Goal: Task Accomplishment & Management: Manage account settings

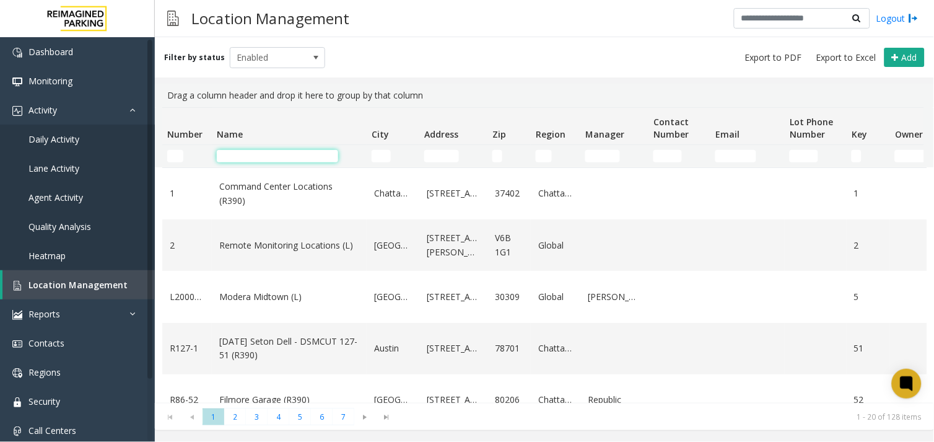
click at [255, 158] on input "Name Filter" at bounding box center [277, 156] width 121 height 12
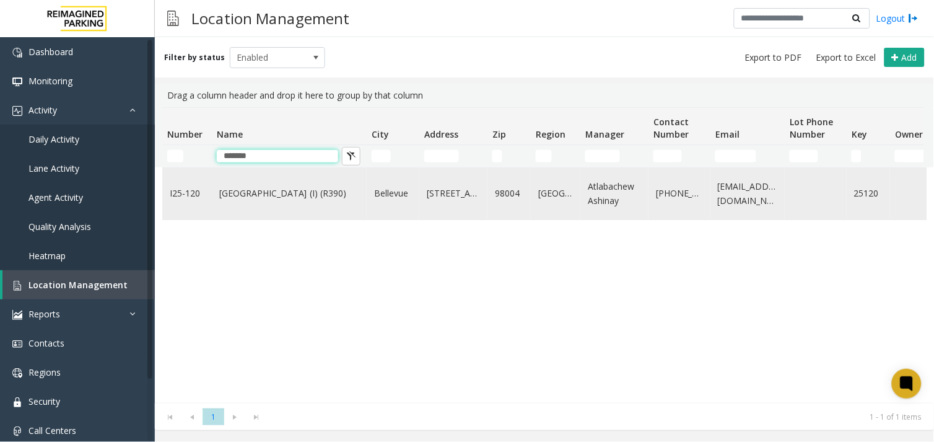
type input "*******"
click at [265, 198] on link "[GEOGRAPHIC_DATA] (I) (R390)" at bounding box center [289, 194] width 140 height 14
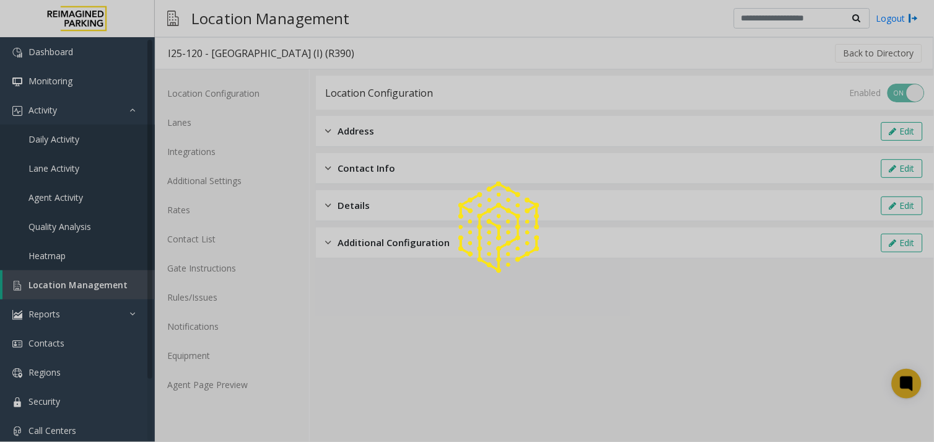
click at [227, 393] on div at bounding box center [467, 221] width 934 height 442
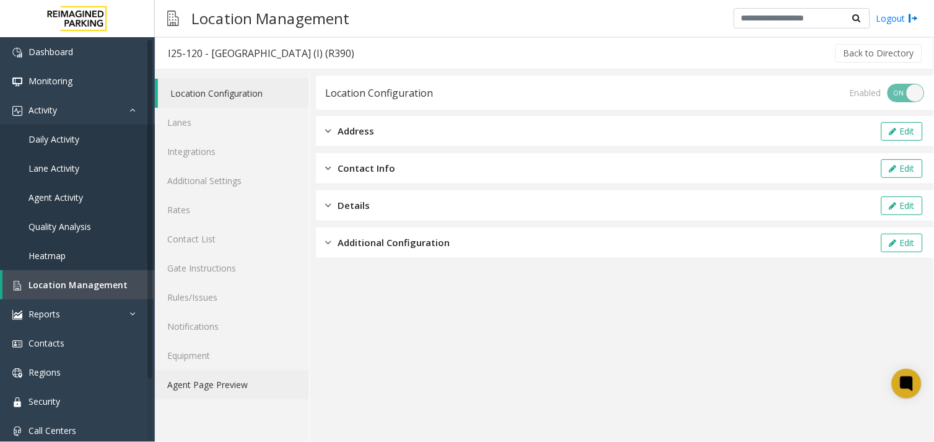
click at [232, 387] on link "Agent Page Preview" at bounding box center [232, 384] width 154 height 29
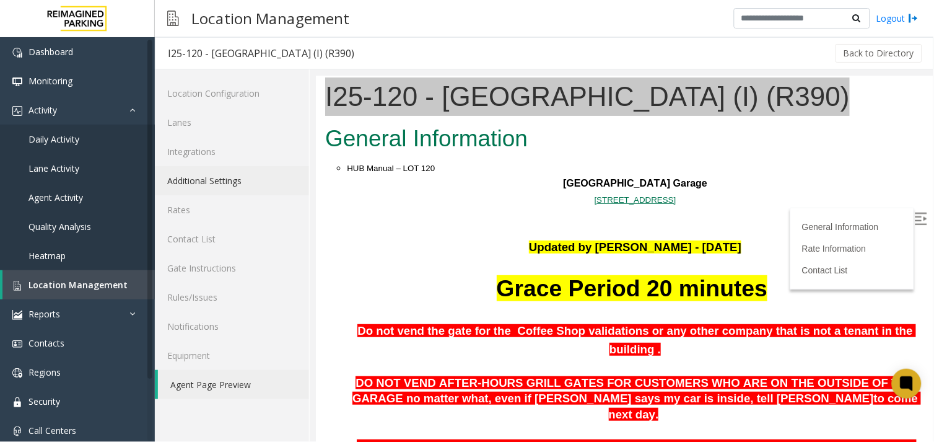
click at [227, 175] on link "Additional Settings" at bounding box center [232, 180] width 154 height 29
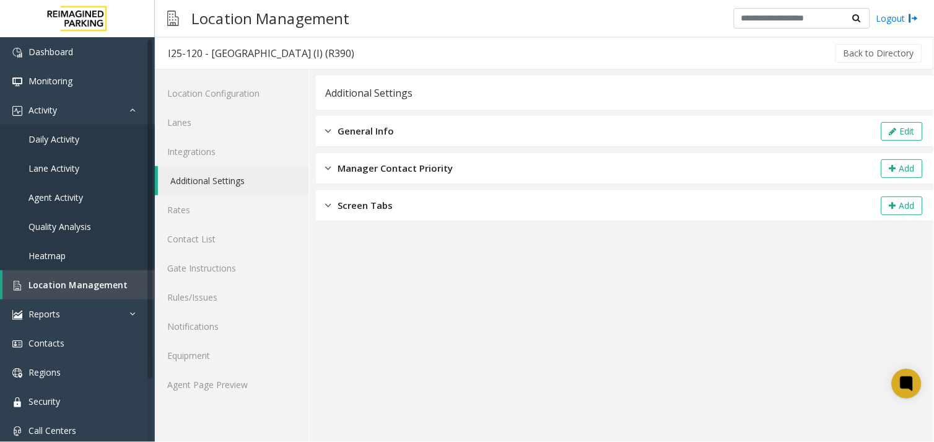
click at [905, 126] on button "Edit" at bounding box center [903, 131] width 42 height 19
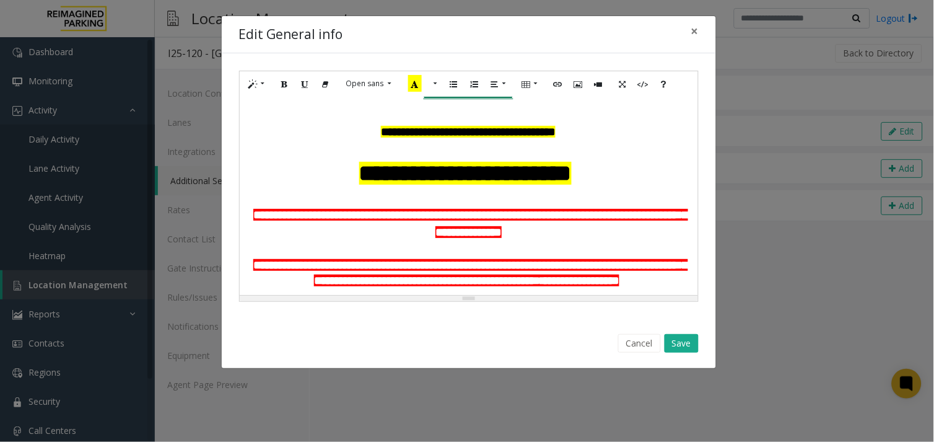
scroll to position [69, 0]
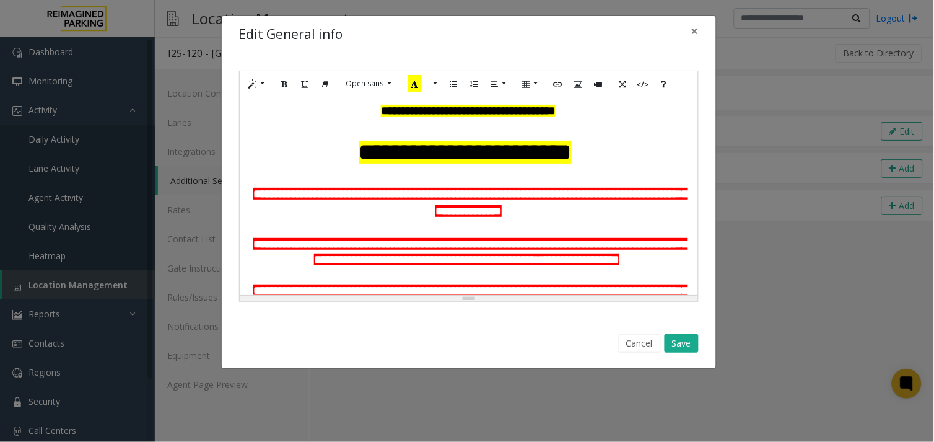
click at [601, 169] on p "**********" at bounding box center [469, 152] width 446 height 33
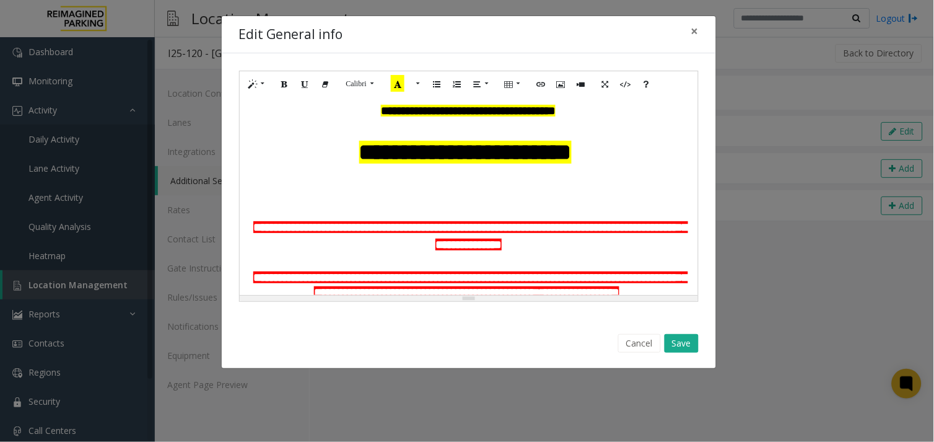
paste div
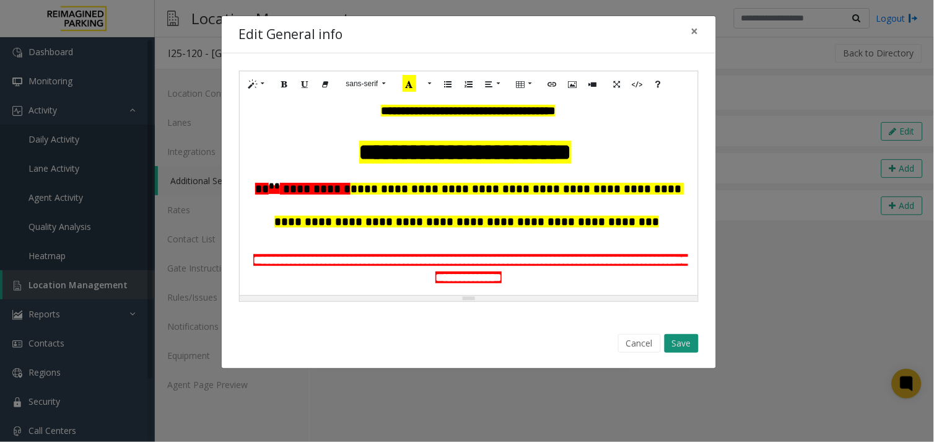
click at [679, 346] on button "Save" at bounding box center [682, 343] width 34 height 19
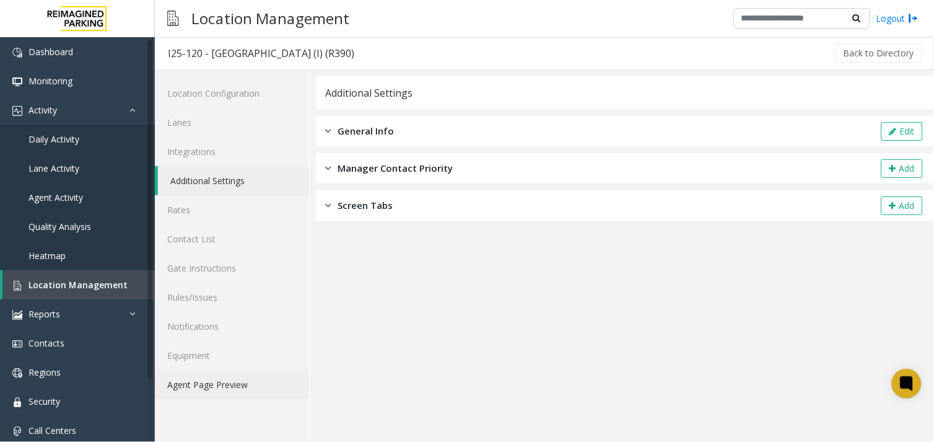
click at [207, 385] on link "Agent Page Preview" at bounding box center [232, 384] width 154 height 29
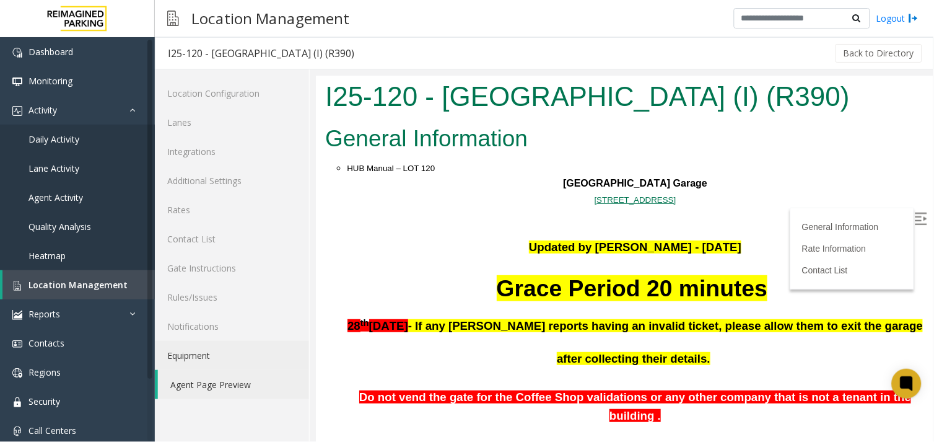
scroll to position [69, 0]
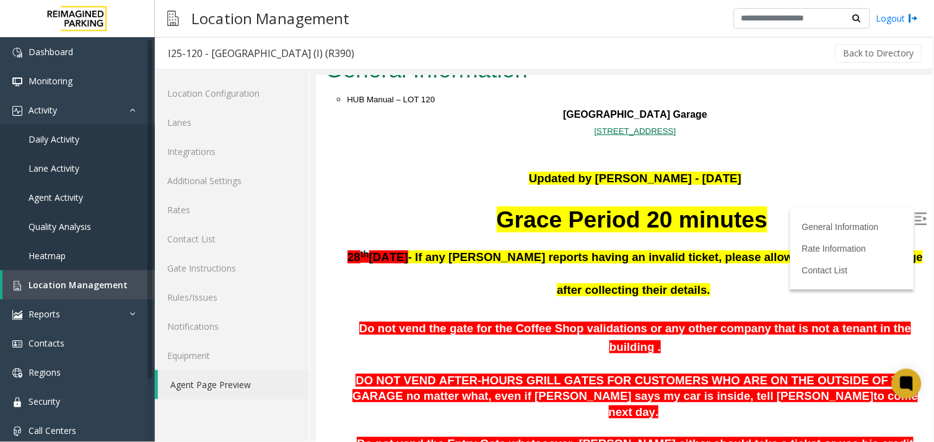
click at [915, 219] on img at bounding box center [921, 218] width 12 height 12
click at [70, 193] on span "Agent Activity" at bounding box center [56, 197] width 55 height 12
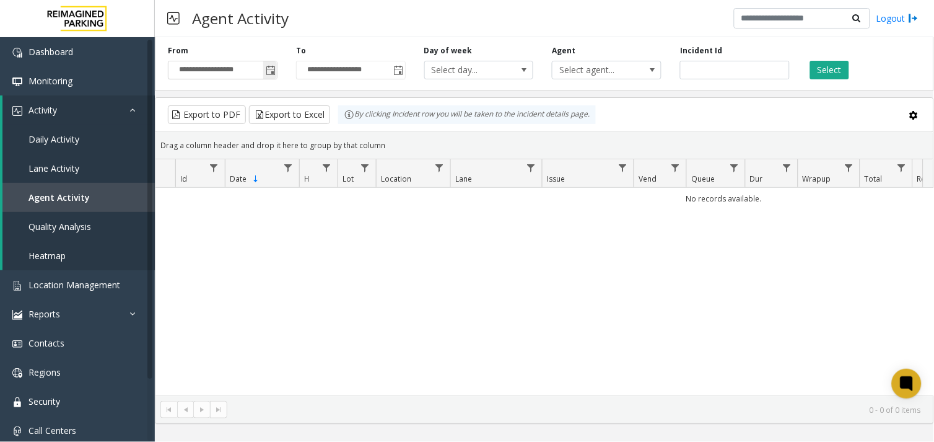
click at [273, 74] on span "Toggle popup" at bounding box center [271, 71] width 10 height 10
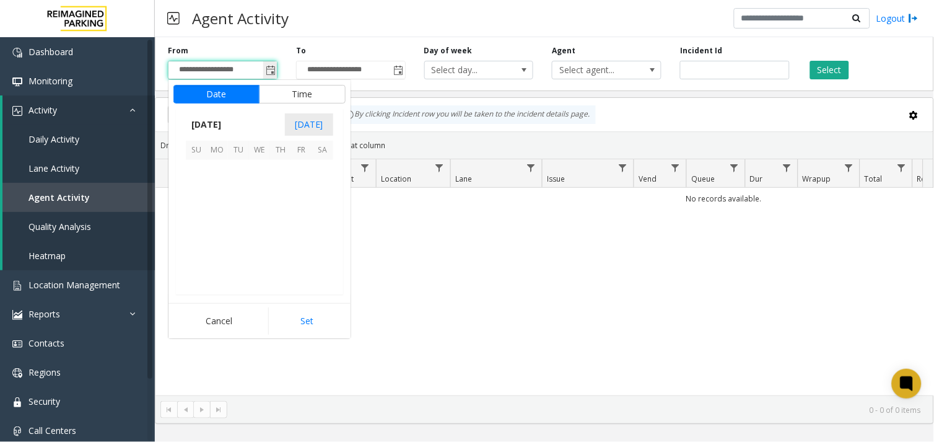
scroll to position [222212, 0]
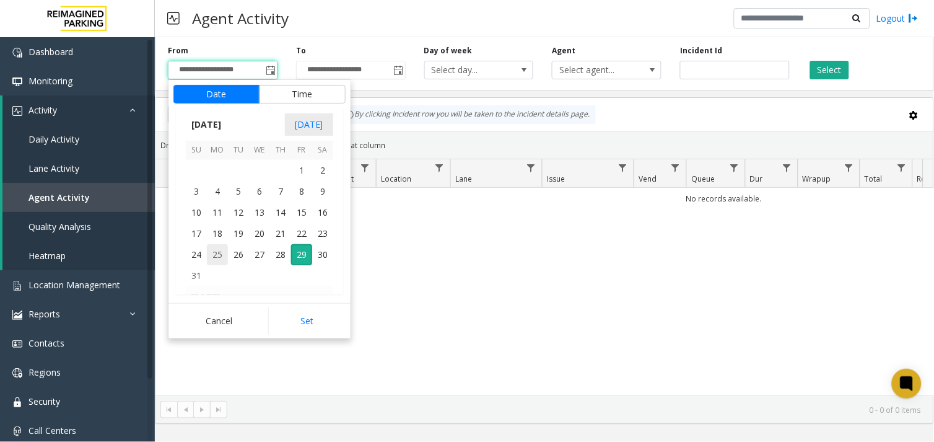
click at [220, 252] on span "25" at bounding box center [217, 254] width 21 height 21
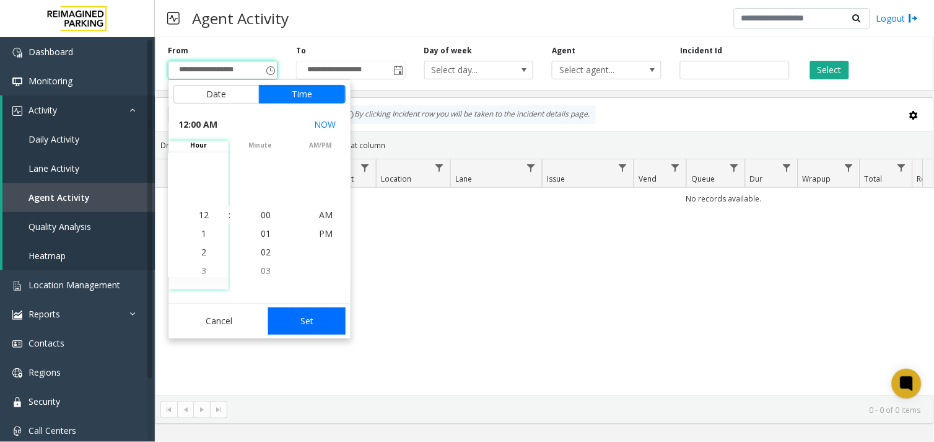
click at [289, 312] on button "Set" at bounding box center [307, 320] width 78 height 27
type input "**********"
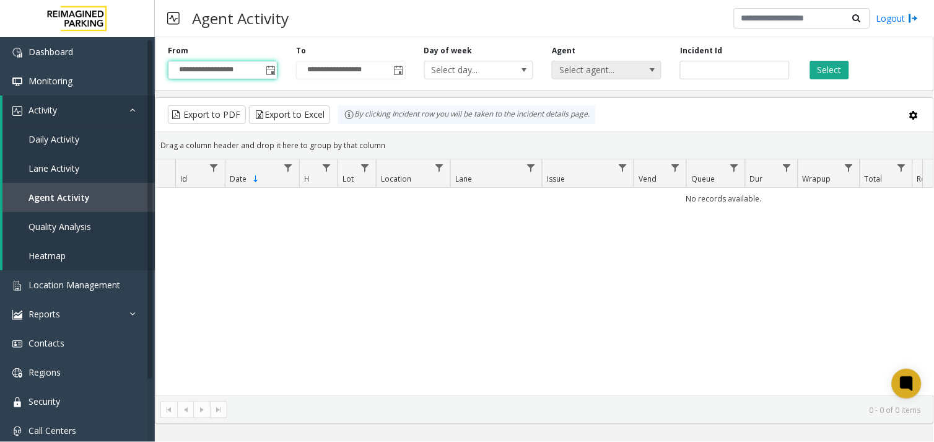
click at [612, 68] on span "Select agent..." at bounding box center [596, 69] width 87 height 17
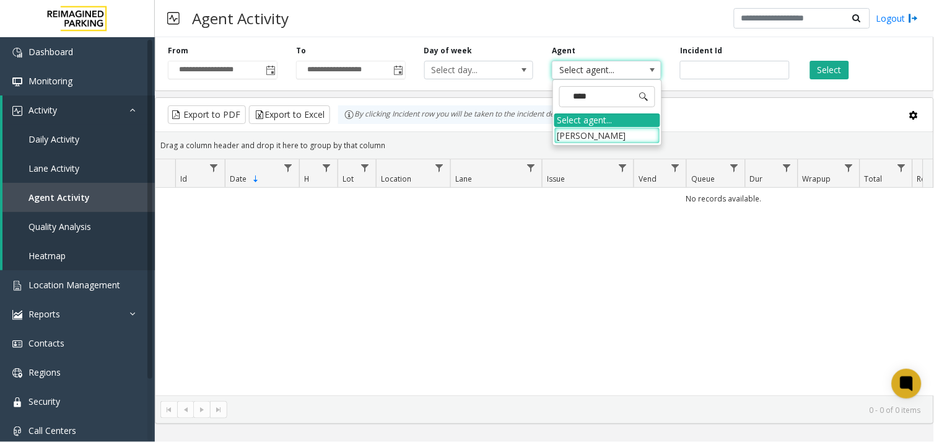
type input "*****"
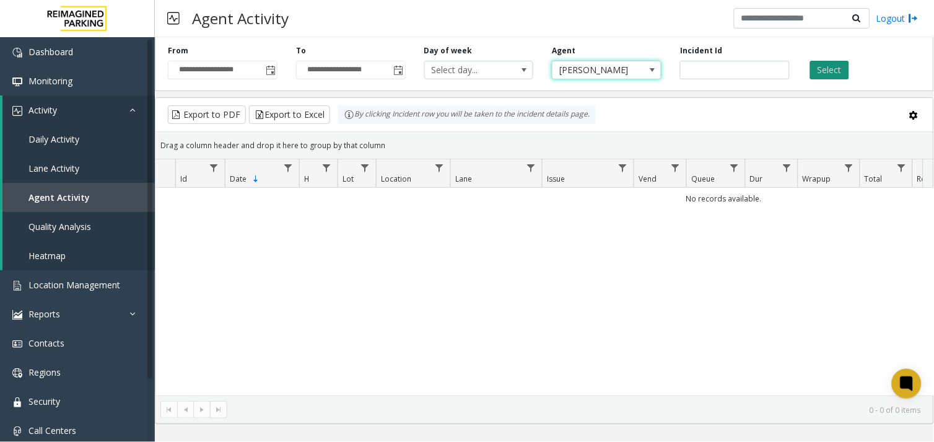
click at [831, 71] on button "Select" at bounding box center [830, 70] width 39 height 19
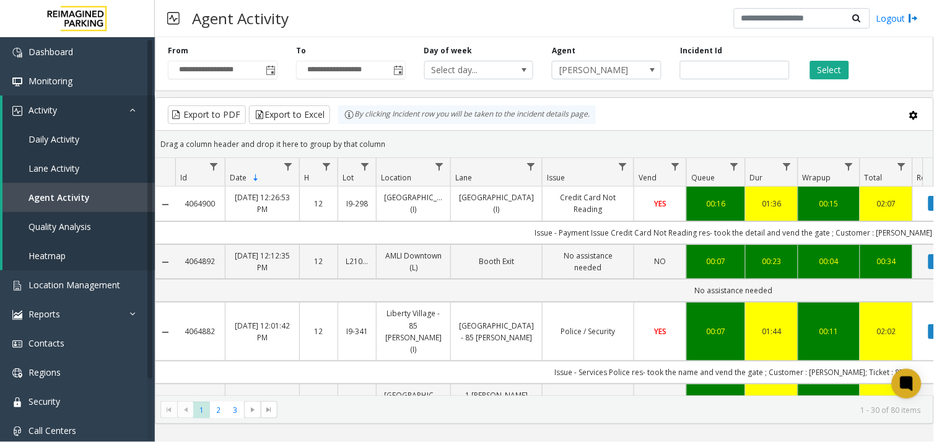
click at [811, 61] on button "Select" at bounding box center [830, 70] width 39 height 19
click at [219, 411] on span "2" at bounding box center [218, 410] width 17 height 17
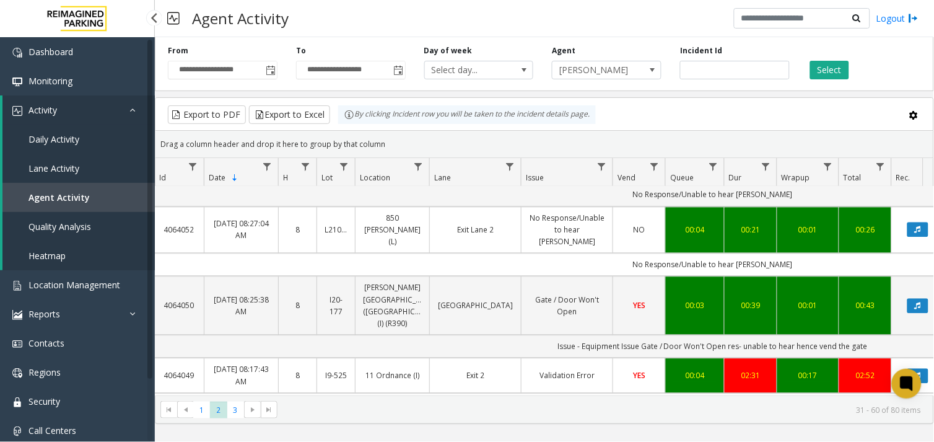
click at [346, 23] on div "Agent Activity Logout" at bounding box center [545, 18] width 780 height 37
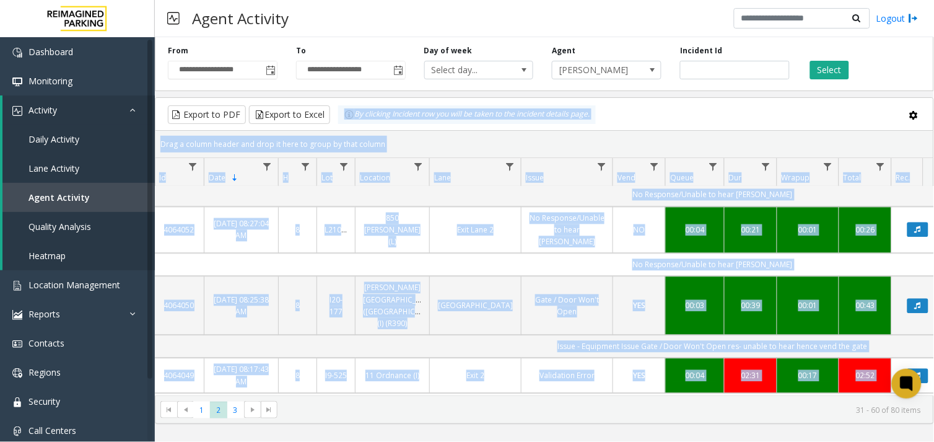
drag, startPoint x: 159, startPoint y: 96, endPoint x: 367, endPoint y: 293, distance: 286.7
click at [367, 293] on div "**********" at bounding box center [545, 228] width 780 height 392
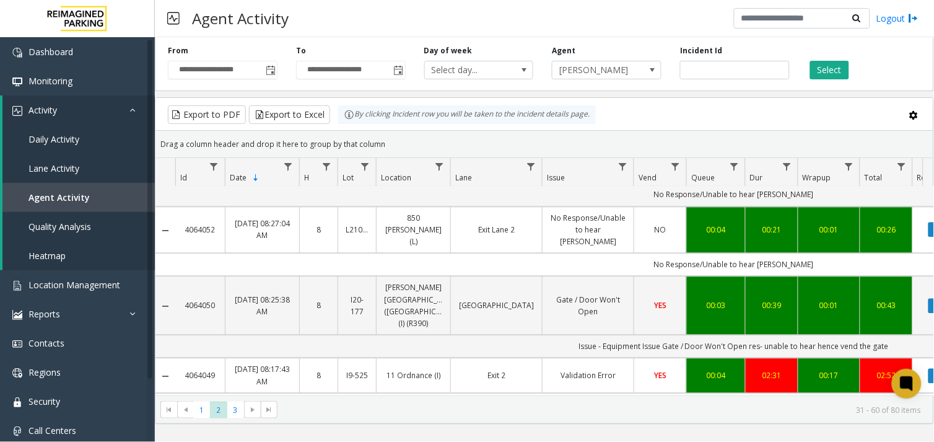
drag, startPoint x: 199, startPoint y: 341, endPoint x: 156, endPoint y: 345, distance: 43.5
click at [156, 416] on tr "4064046 [DATE] 08:13:03 AM 8 I9-319 [GEOGRAPHIC_DATA] (I) (R390) MEC 2 Truck Ou…" at bounding box center [724, 433] width 1137 height 35
copy tr "4064046"
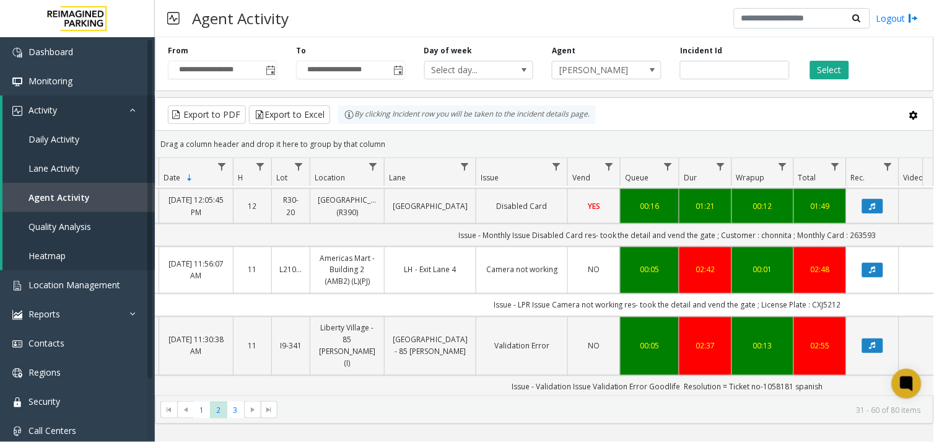
scroll to position [451, 66]
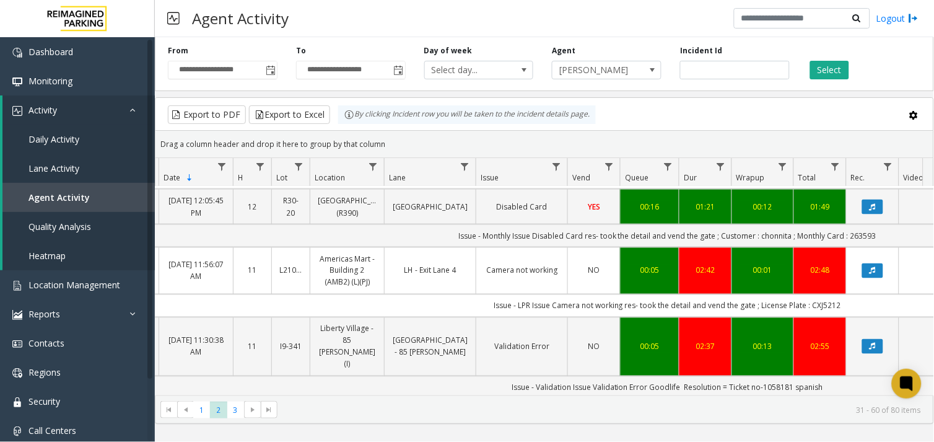
click at [488, 265] on link "Camera not working" at bounding box center [522, 271] width 76 height 12
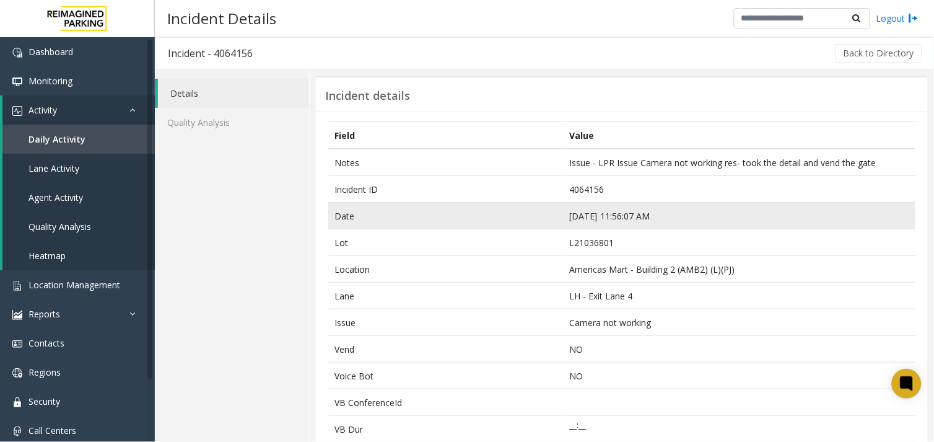
click at [594, 217] on td "[DATE] 11:56:07 AM" at bounding box center [739, 216] width 353 height 27
copy td "[DATE] 11:56:07 AM"
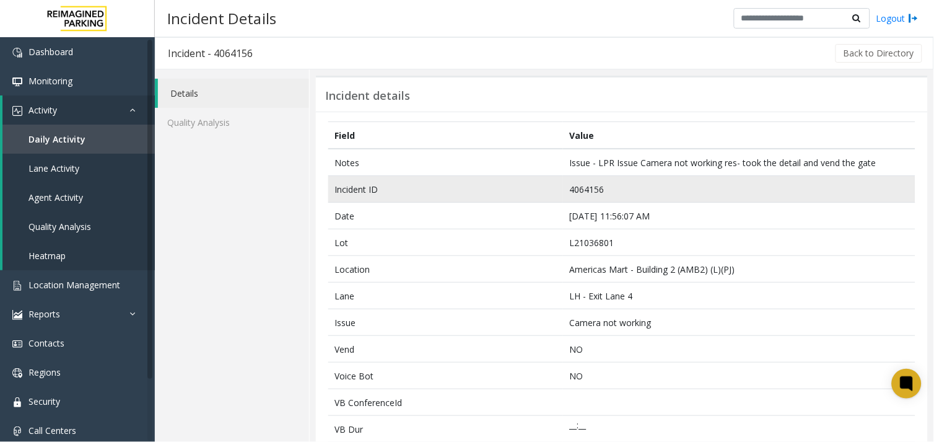
click at [581, 178] on td "4064156" at bounding box center [739, 189] width 353 height 27
copy td "4064156"
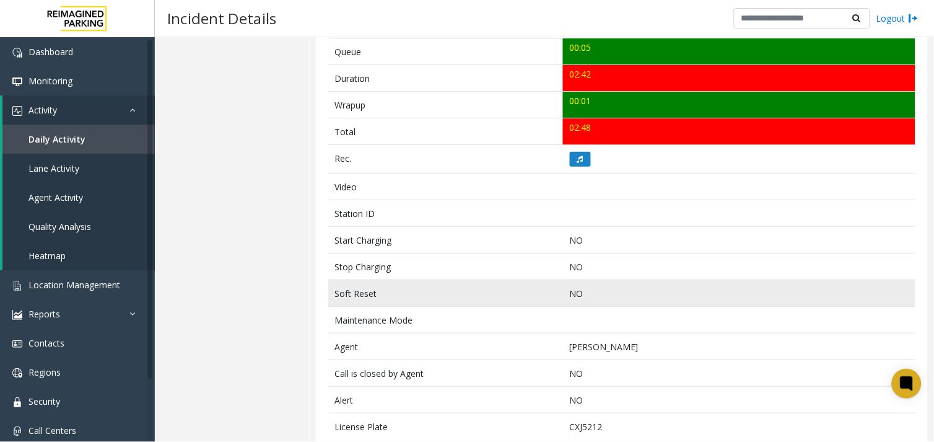
scroll to position [483, 0]
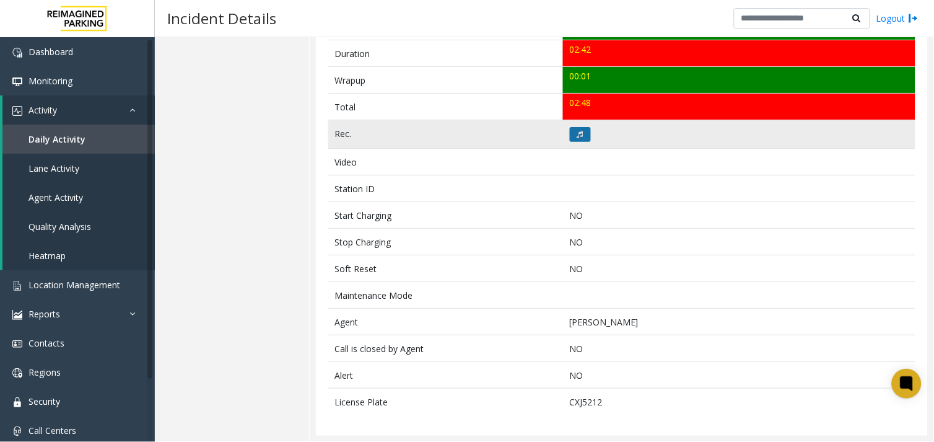
click at [579, 140] on button at bounding box center [580, 134] width 21 height 15
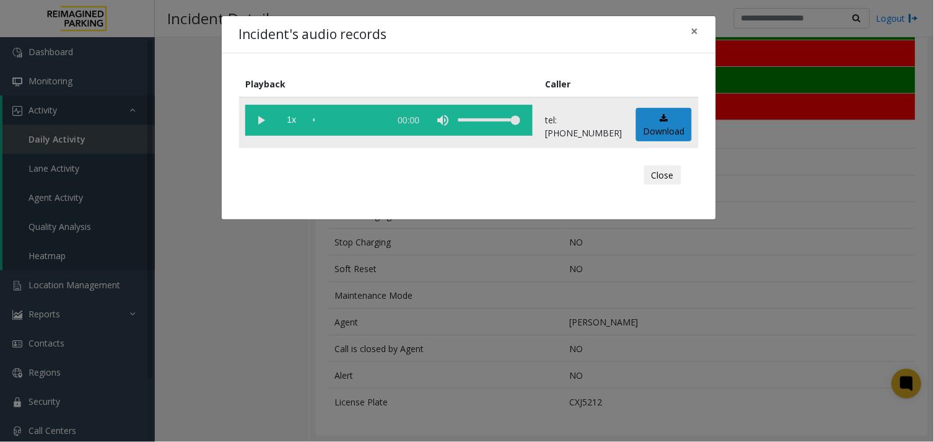
click at [268, 126] on vg-play-pause at bounding box center [260, 120] width 31 height 31
click at [314, 118] on div "scrub bar" at bounding box center [349, 120] width 71 height 31
click at [267, 116] on vg-play-pause at bounding box center [260, 120] width 31 height 31
click at [254, 120] on vg-play-pause at bounding box center [260, 120] width 31 height 31
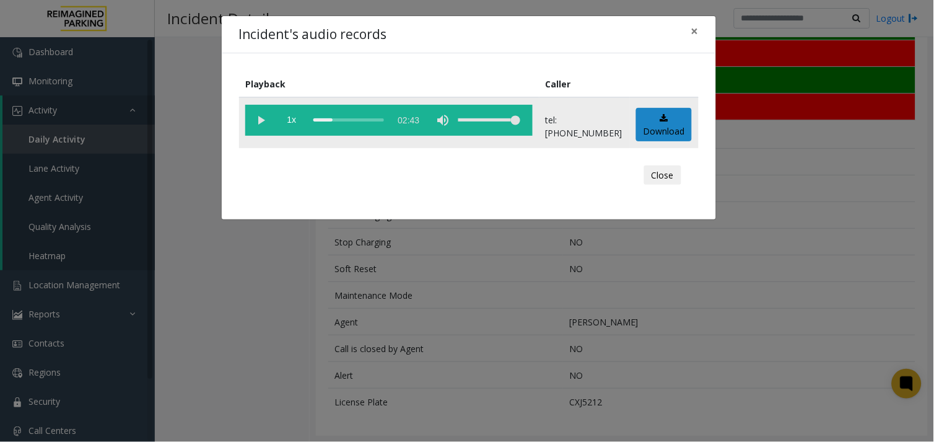
click at [254, 120] on vg-play-pause at bounding box center [260, 120] width 31 height 31
click at [259, 128] on vg-play-pause at bounding box center [260, 120] width 31 height 31
click at [252, 122] on vg-play-pause at bounding box center [260, 120] width 31 height 31
click at [251, 113] on vg-play-pause at bounding box center [260, 120] width 31 height 31
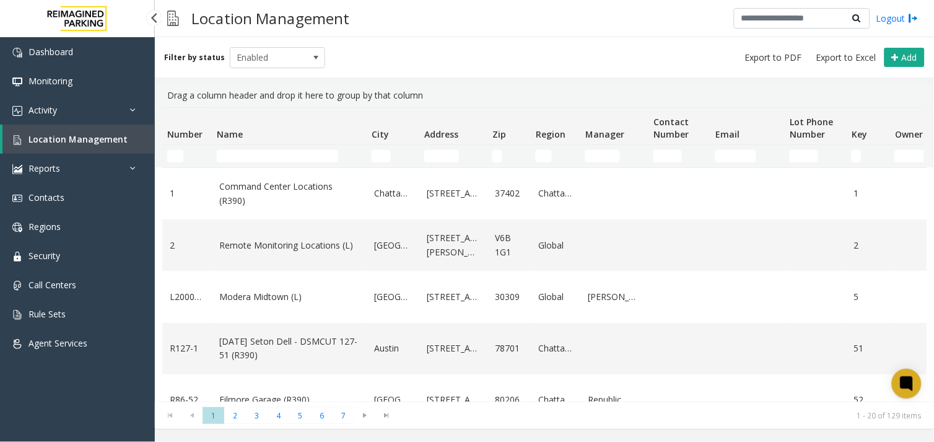
click at [30, 24] on link at bounding box center [77, 18] width 155 height 37
click at [62, 17] on img at bounding box center [77, 18] width 74 height 37
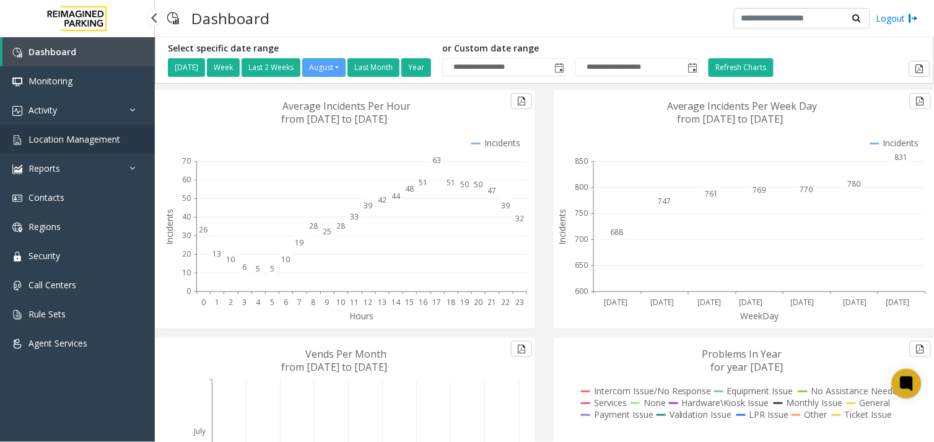
click at [76, 137] on span "Location Management" at bounding box center [75, 139] width 92 height 12
